Goal: Use online tool/utility: Use online tool/utility

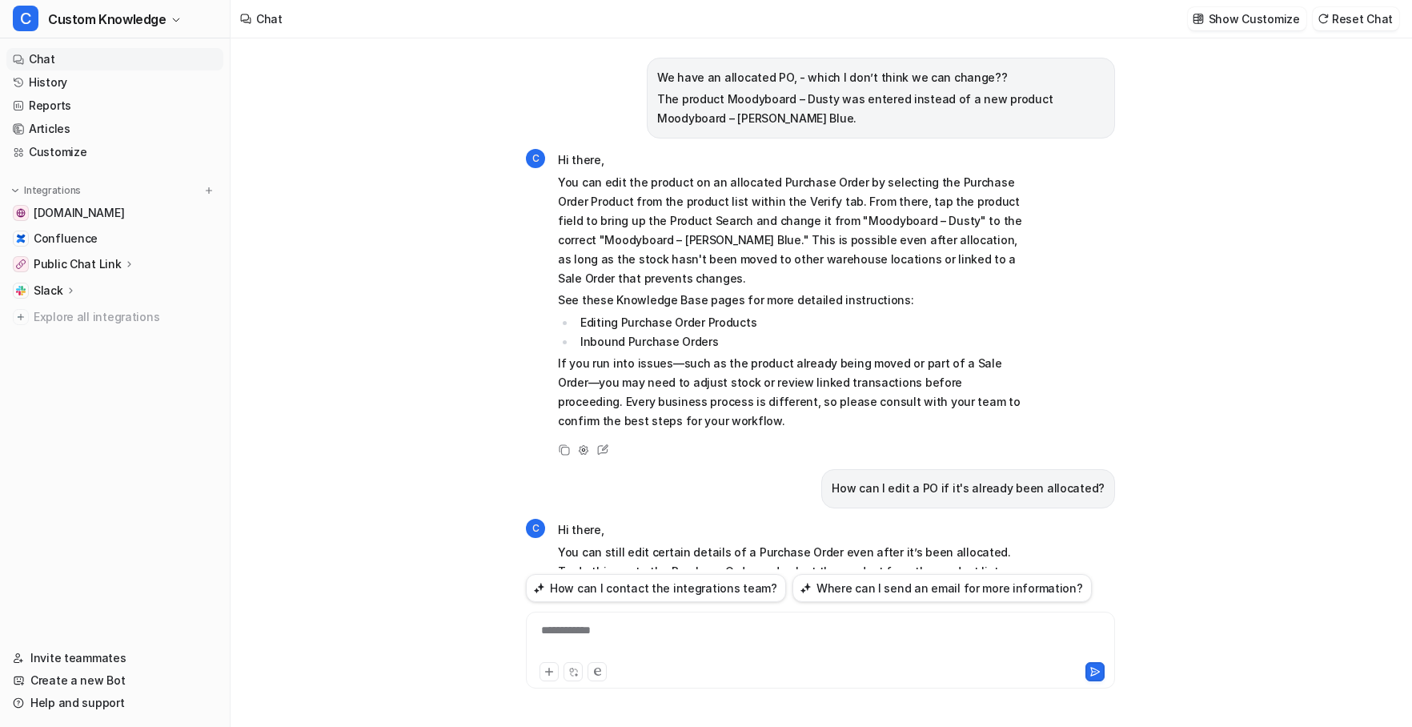
scroll to position [7782, 0]
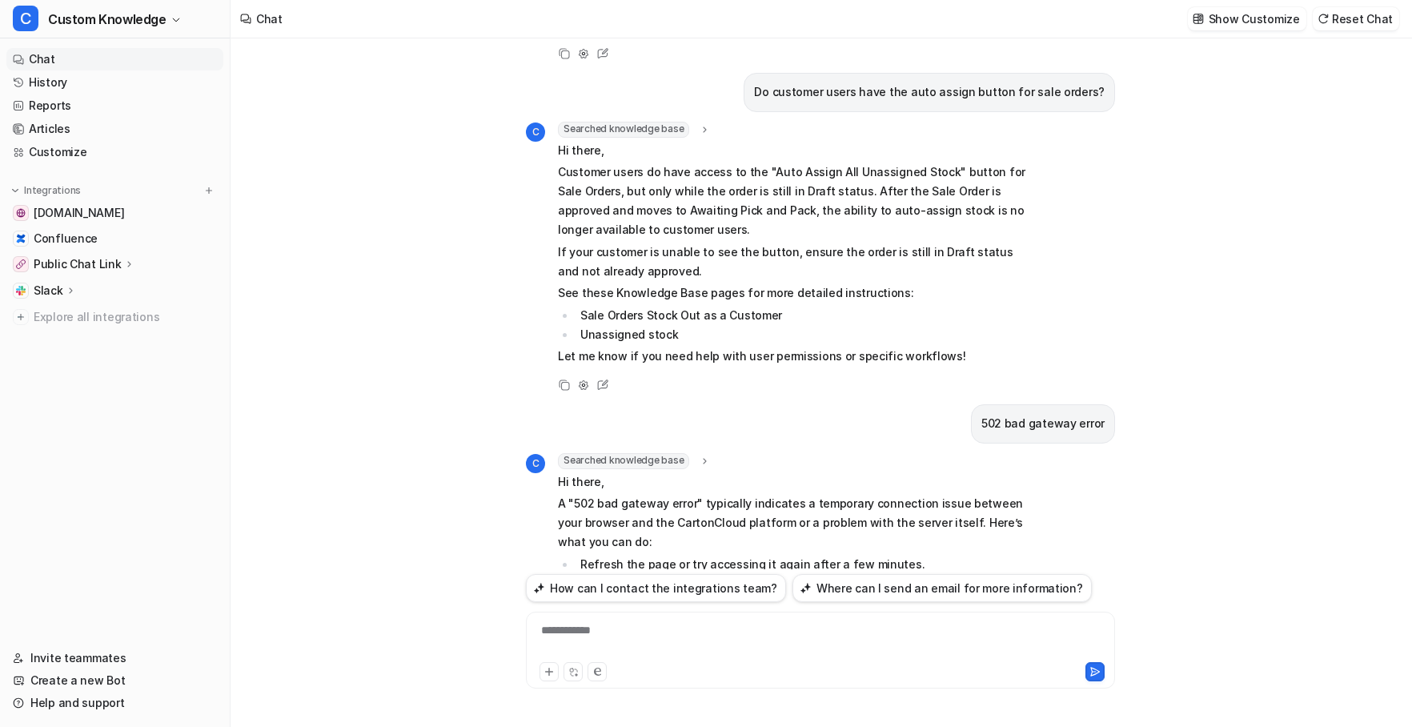
click at [664, 632] on div "**********" at bounding box center [820, 640] width 581 height 37
paste div
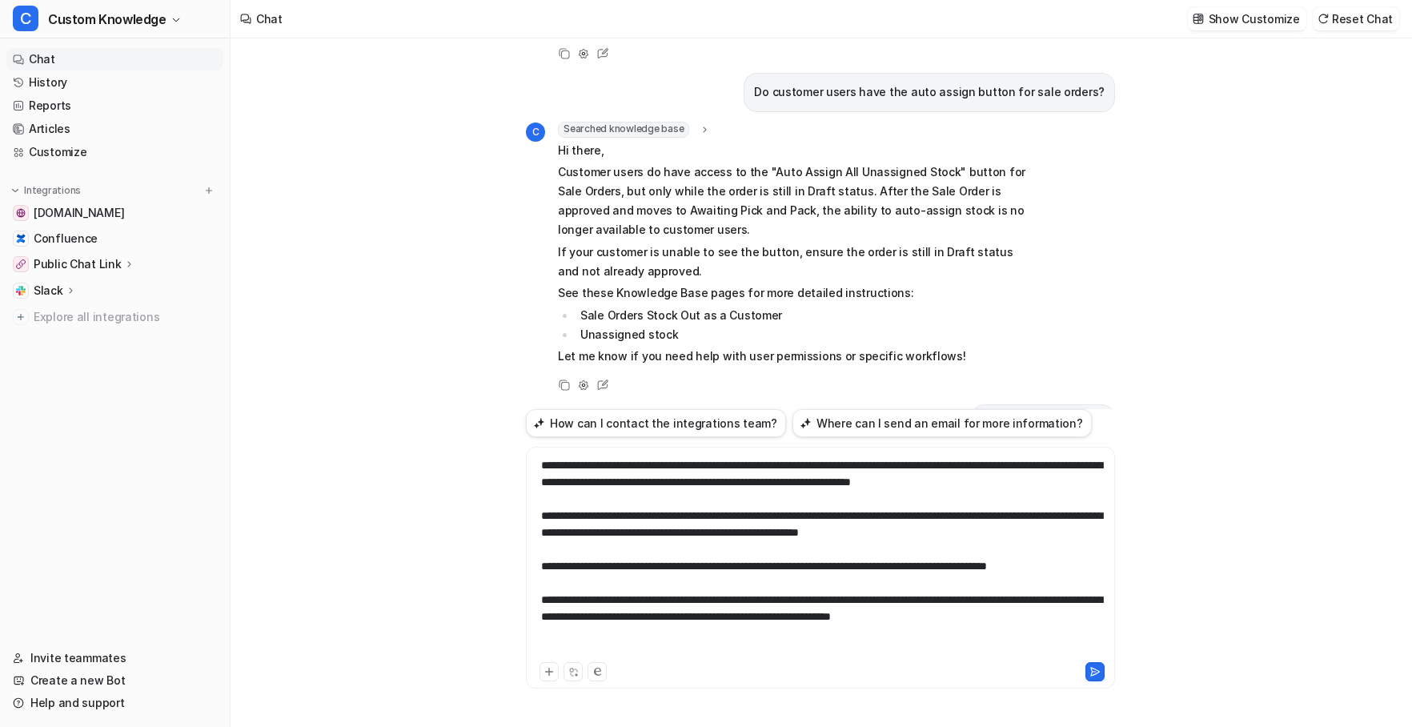
scroll to position [7802, 0]
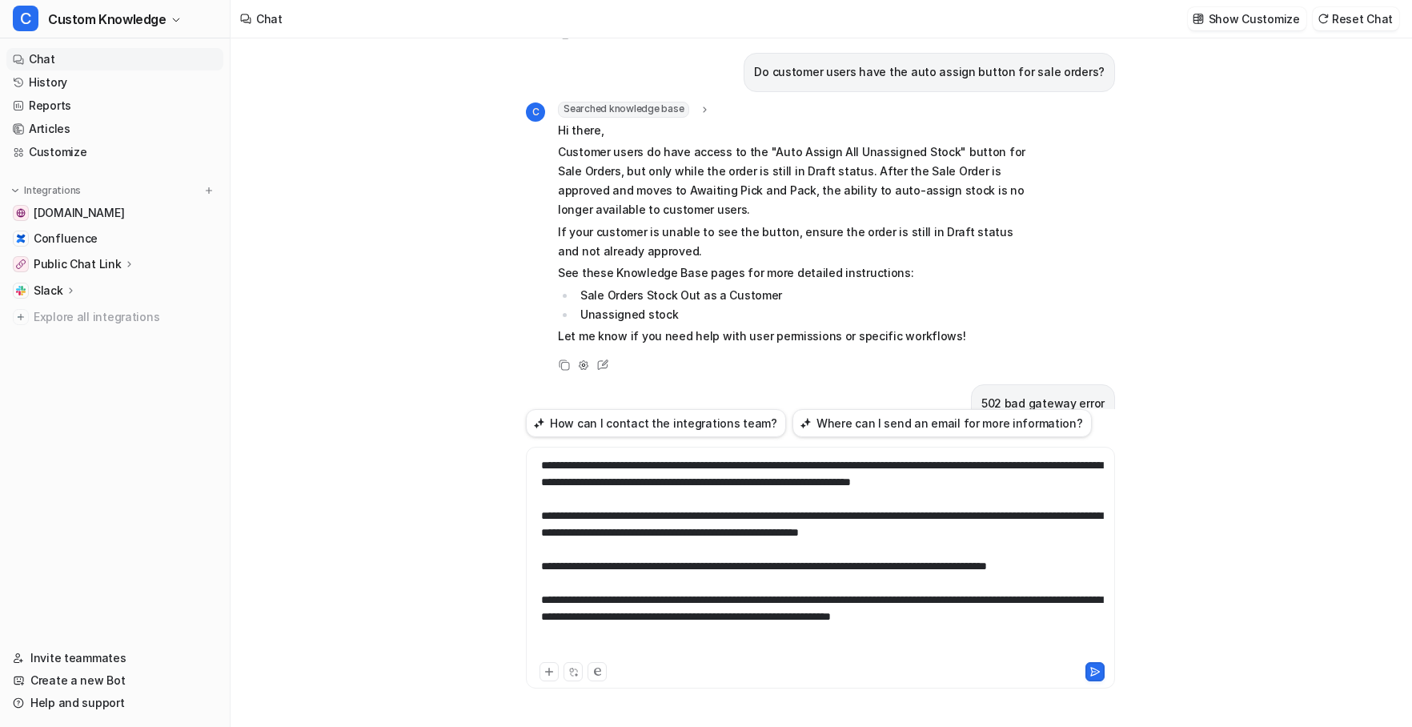
click at [1098, 670] on icon at bounding box center [1094, 671] width 11 height 11
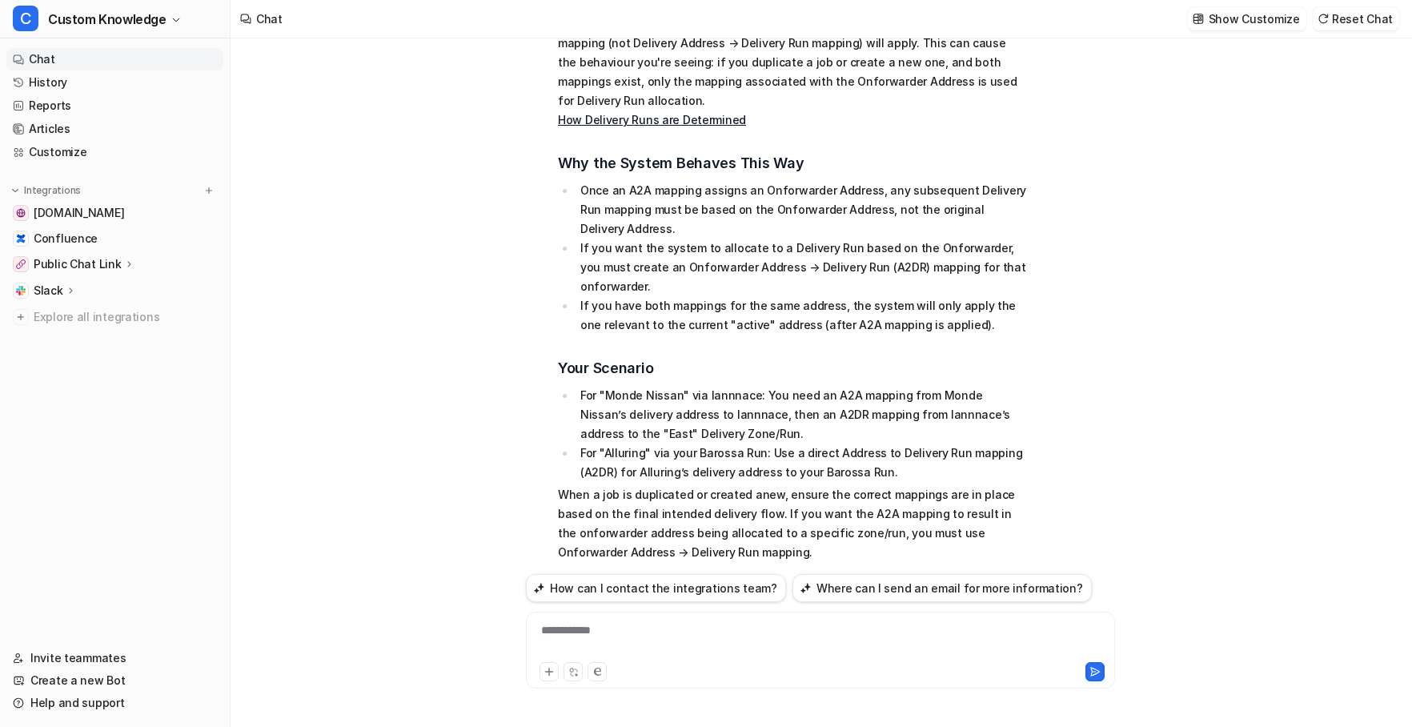
scroll to position [9155, 0]
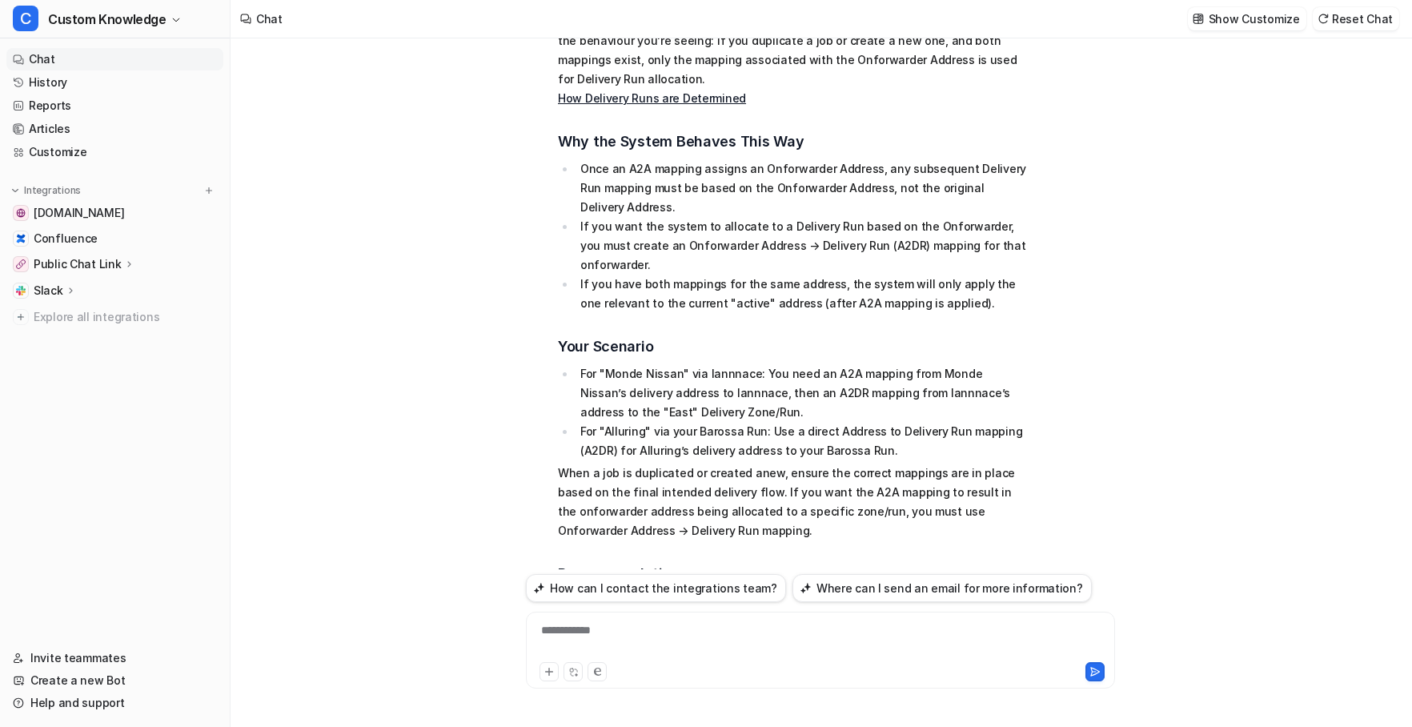
click at [603, 628] on div at bounding box center [820, 640] width 581 height 37
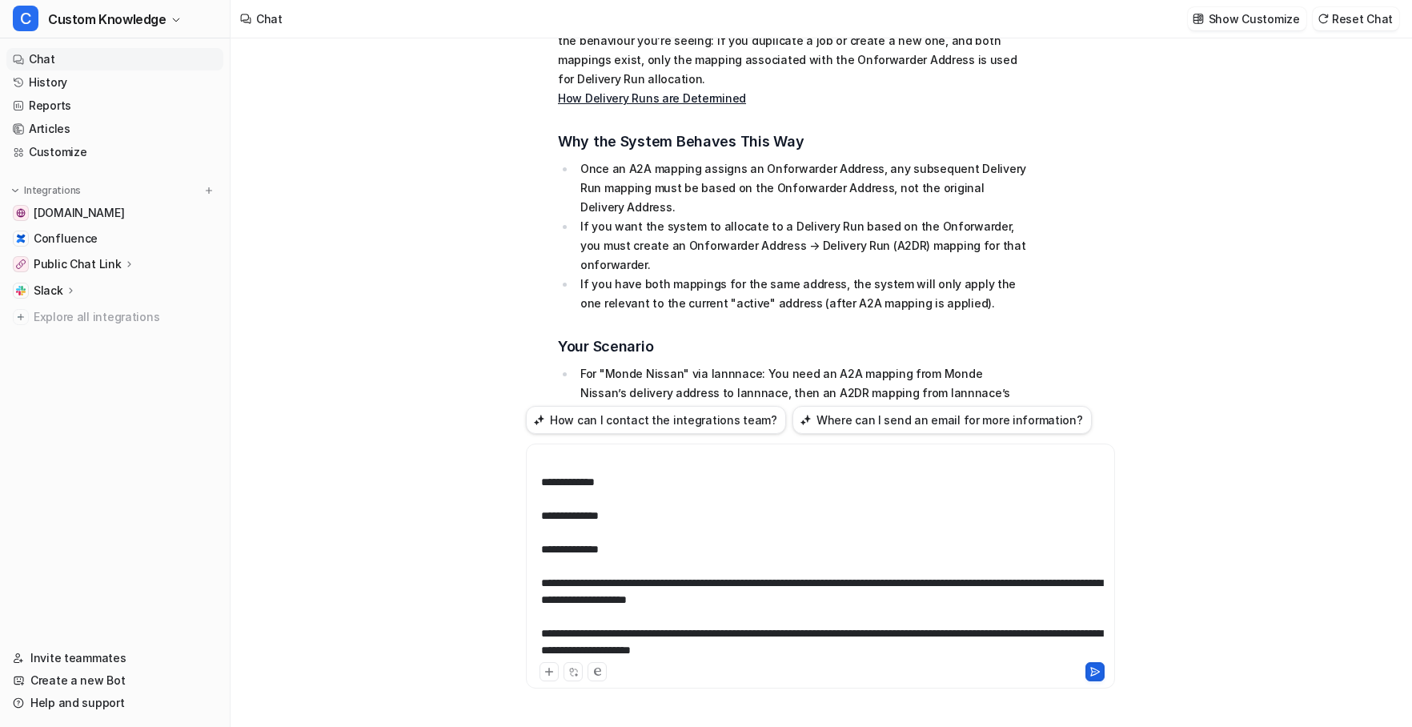
click at [1090, 676] on icon at bounding box center [1094, 671] width 11 height 11
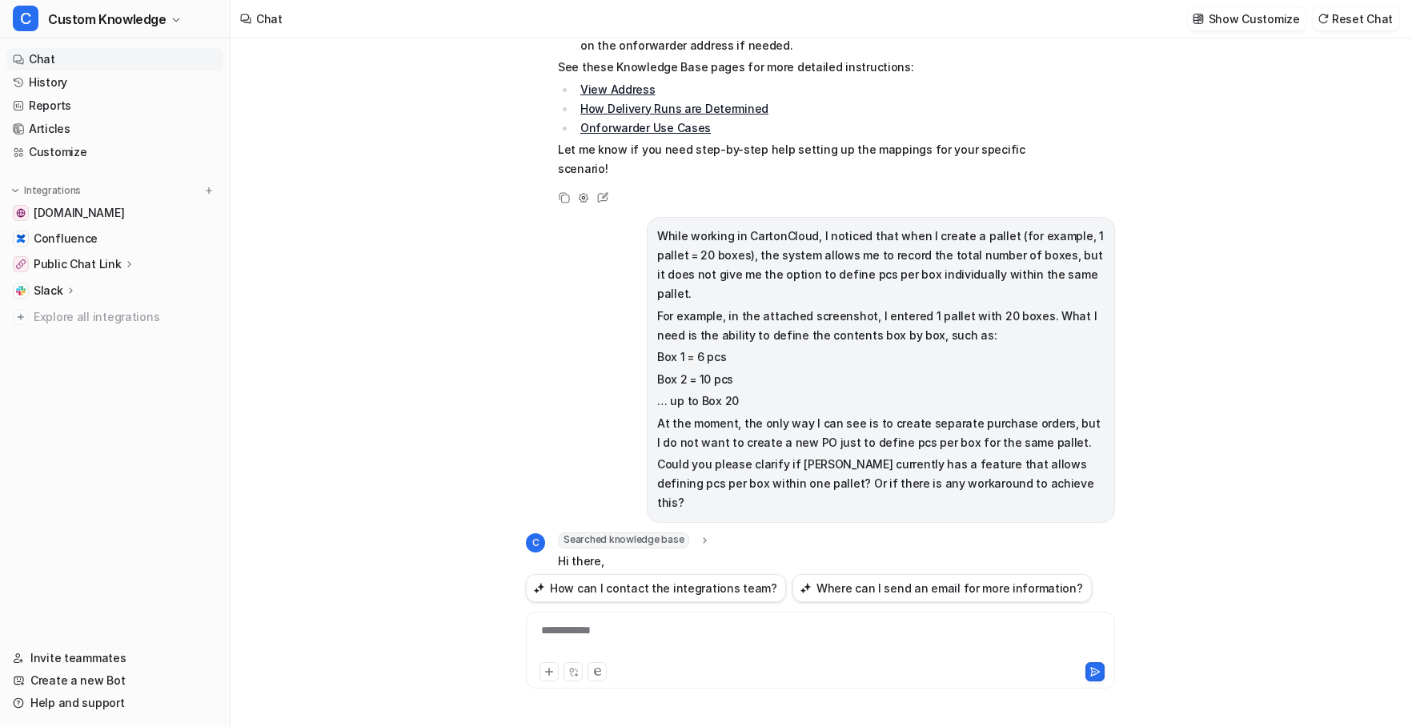
scroll to position [9796, 0]
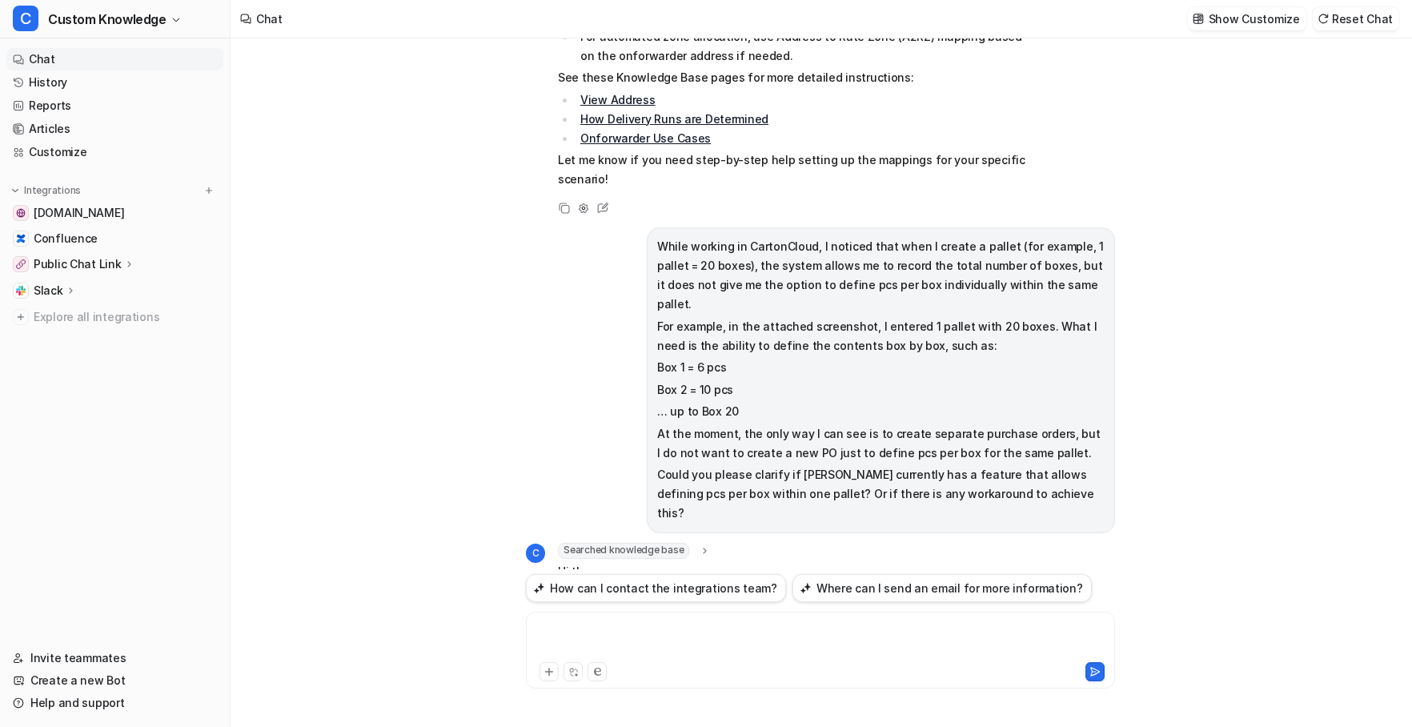
click at [611, 628] on div at bounding box center [820, 640] width 581 height 37
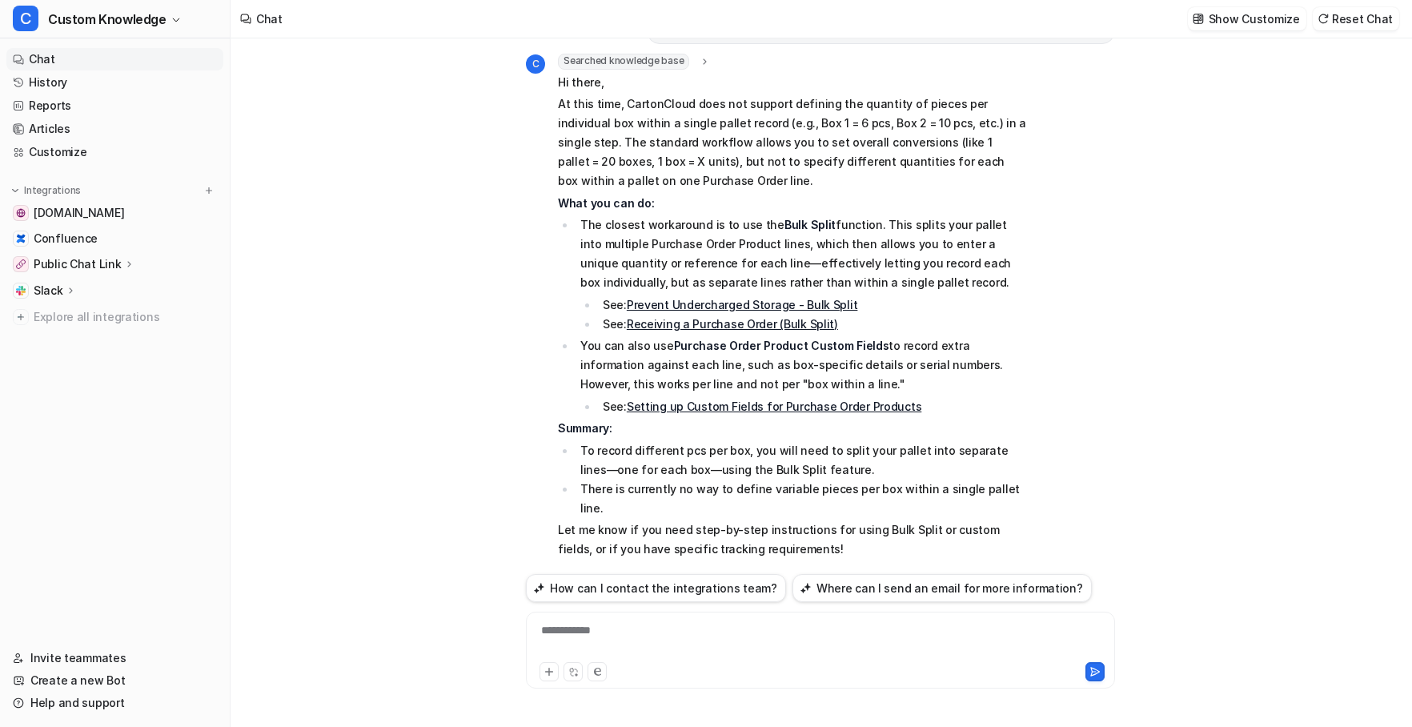
scroll to position [10557, 0]
